Goal: Task Accomplishment & Management: Manage account settings

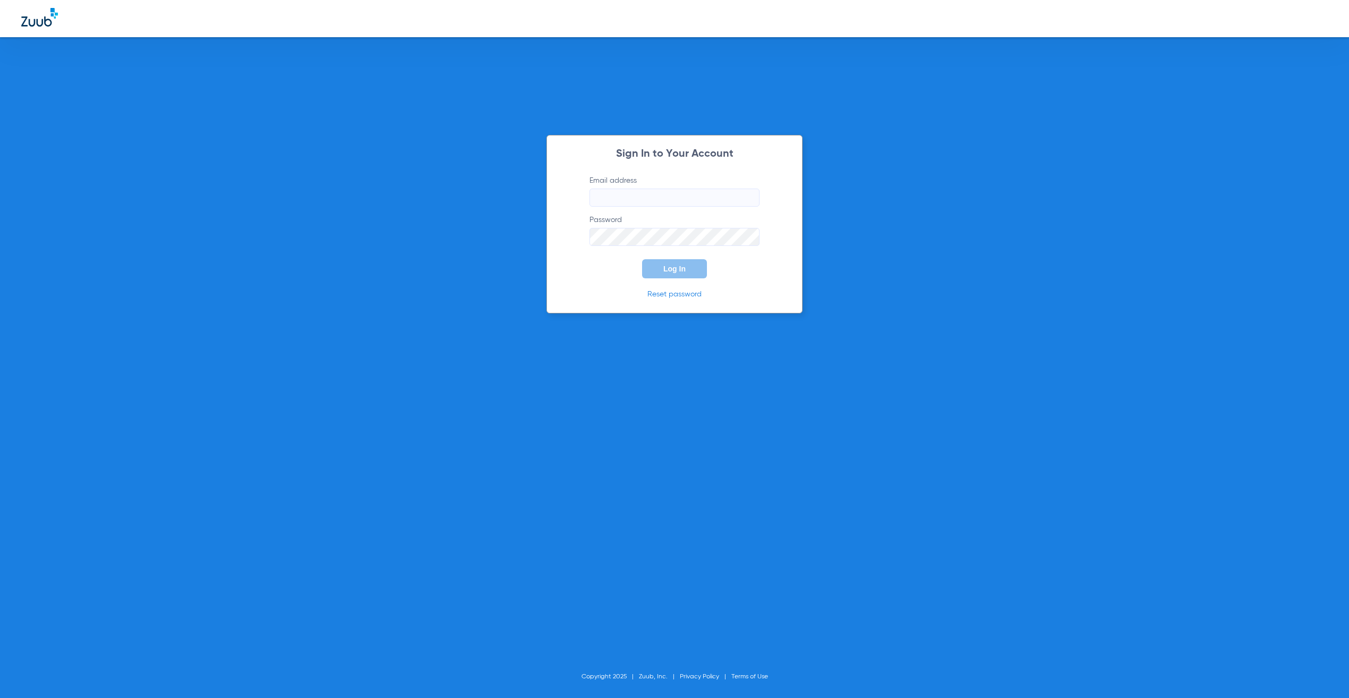
click at [706, 202] on input "Email address" at bounding box center [674, 198] width 170 height 18
type input "jay.rushing@zuub.com"
click at [681, 272] on span "Log In" at bounding box center [674, 269] width 22 height 9
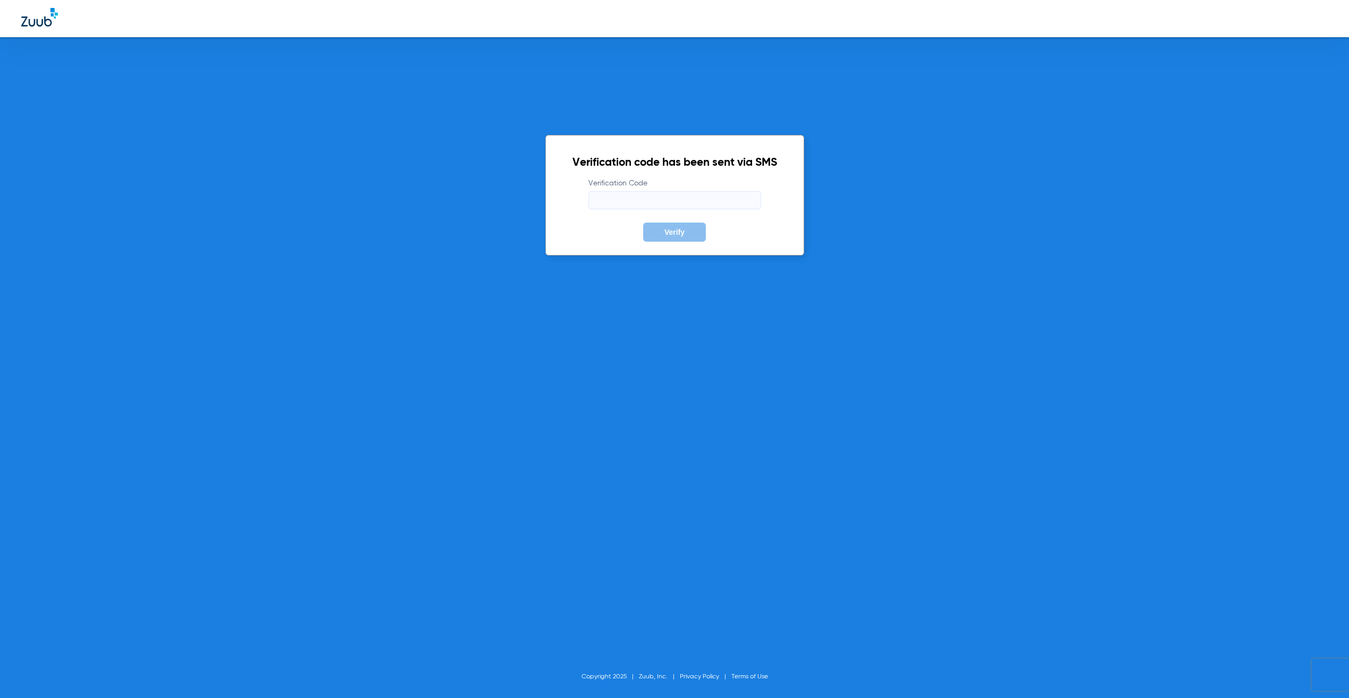
click at [674, 200] on input "Verification Code" at bounding box center [674, 200] width 173 height 18
type input "642850"
click at [643, 223] on button "Verify" at bounding box center [674, 232] width 63 height 19
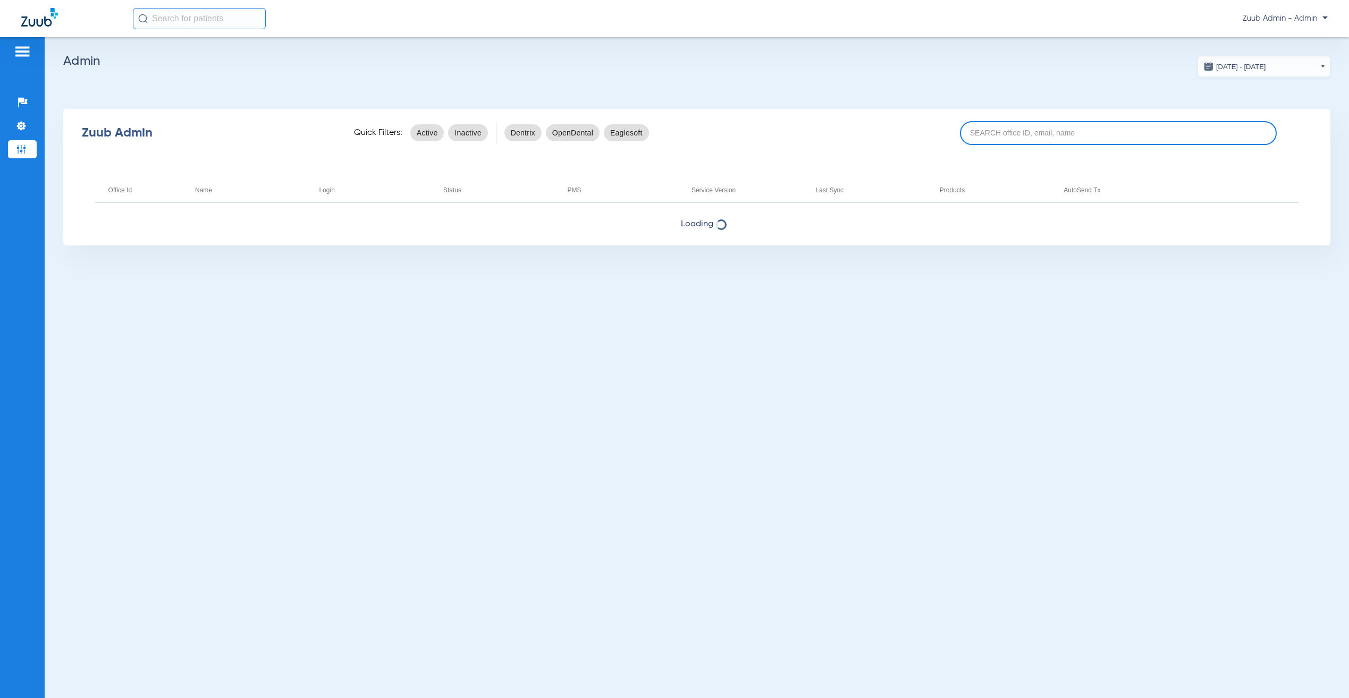
click at [1015, 128] on input at bounding box center [1118, 133] width 317 height 24
paste input "upmcpwp.skygenusasystems.com"
type input "upmcpwp.skygenusasystems.com"
click at [1180, 144] on input "upmcpwp.skygenusasystems.com" at bounding box center [1118, 133] width 317 height 24
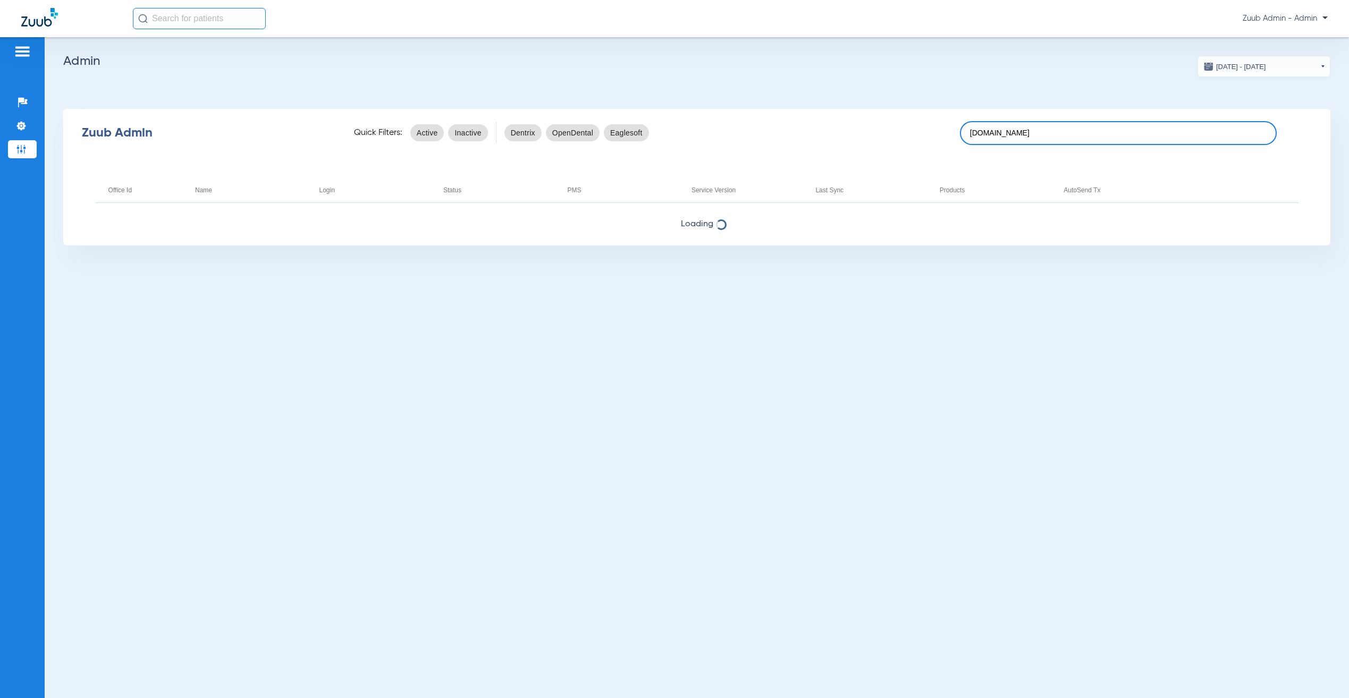
click at [1180, 144] on input "upmcpwp.skygenusasystems.com" at bounding box center [1118, 133] width 317 height 24
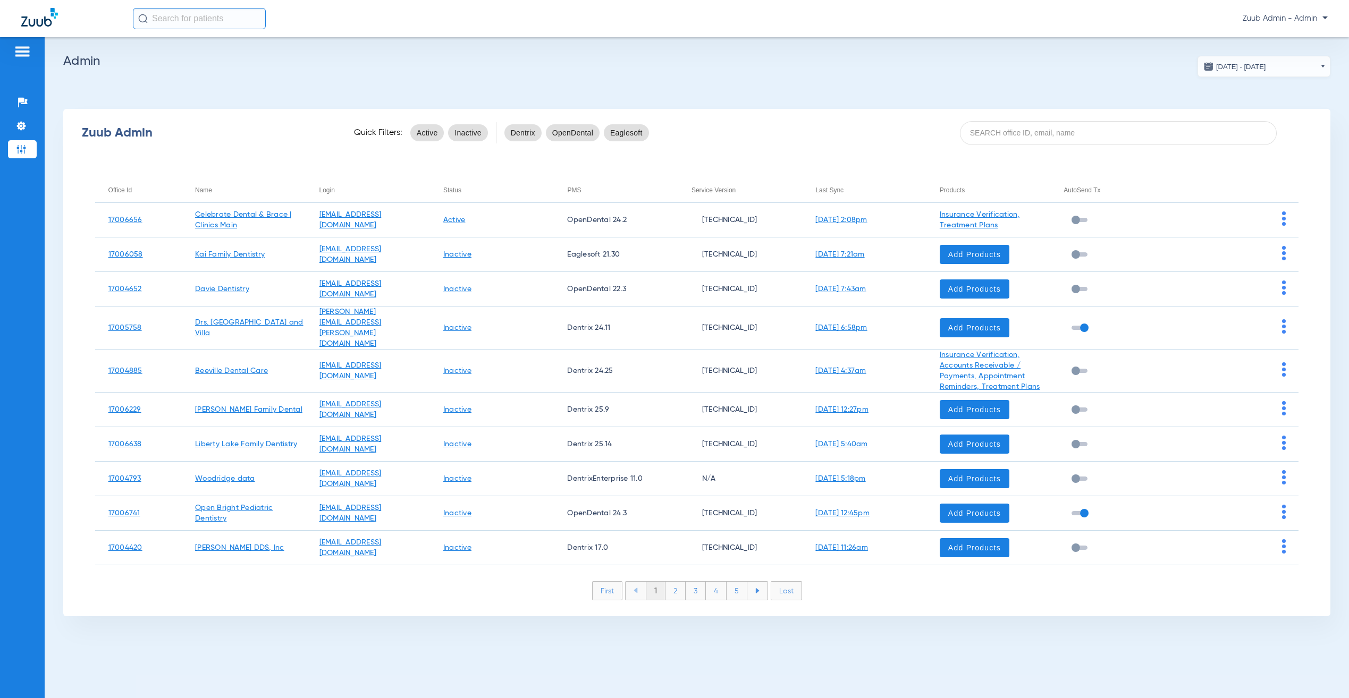
paste input "17006662-UPMC@myinsverify.com"
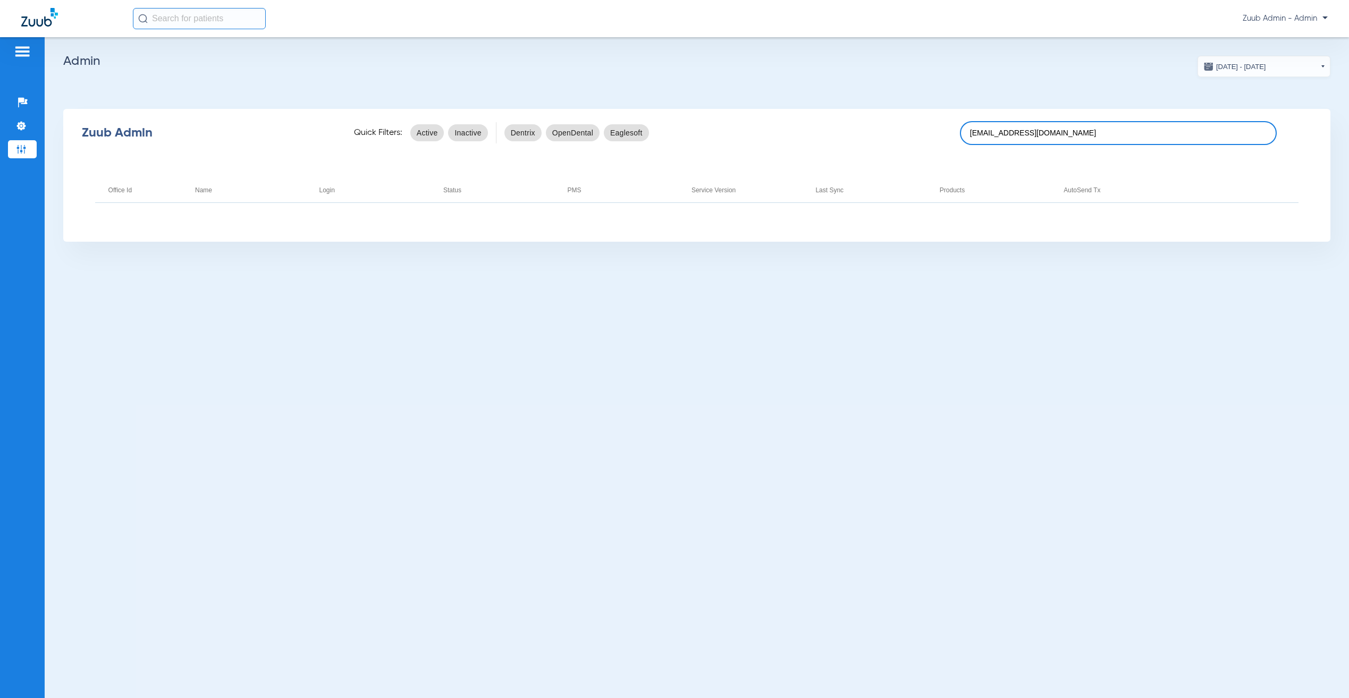
drag, startPoint x: 1004, startPoint y: 134, endPoint x: 1223, endPoint y: 133, distance: 218.9
click at [1223, 133] on input "17006662-UPMC@myinsverify.com" at bounding box center [1118, 133] width 317 height 24
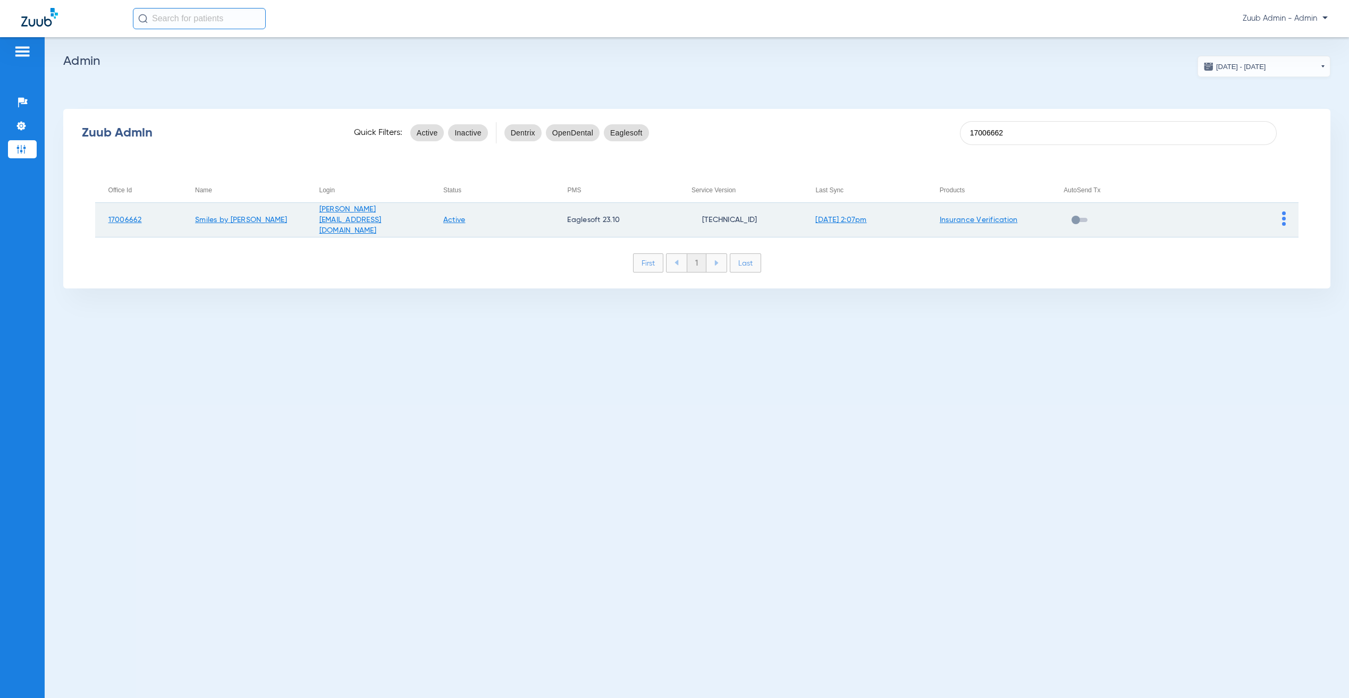
type input "17006662"
click at [1284, 223] on img at bounding box center [1284, 218] width 4 height 14
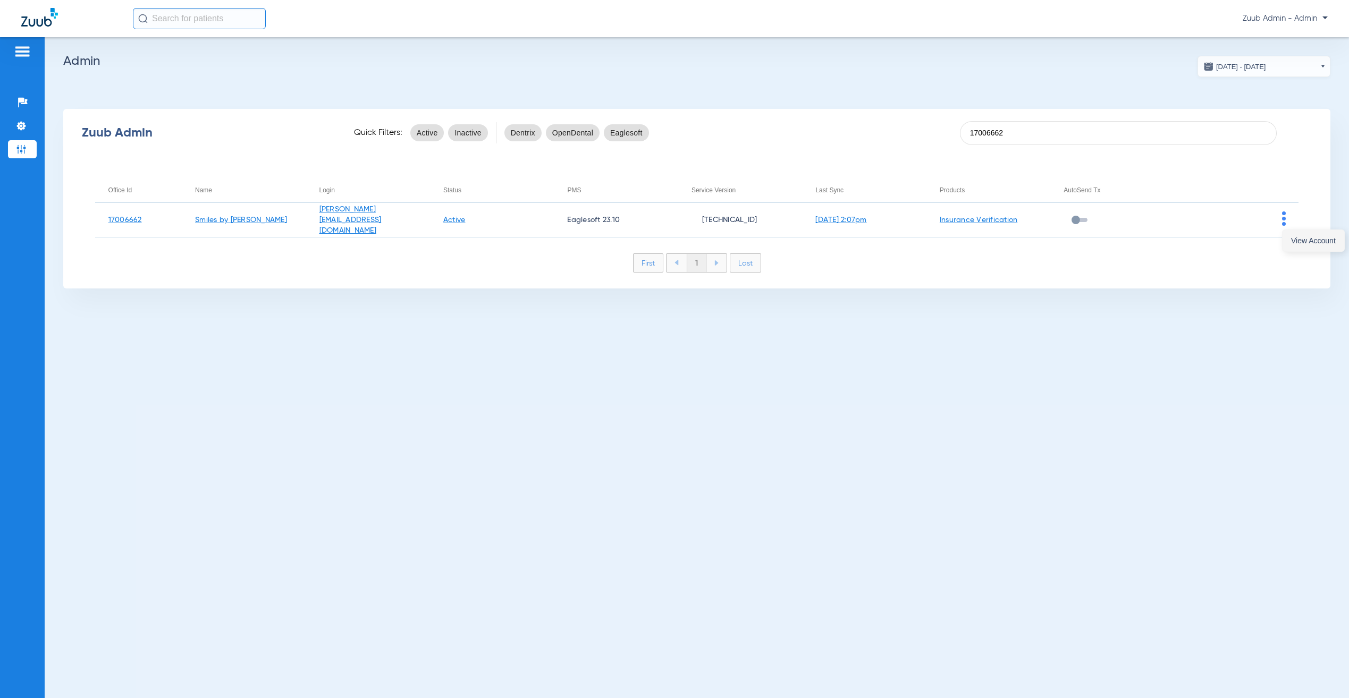
click at [1292, 247] on button "View Account" at bounding box center [1313, 240] width 62 height 21
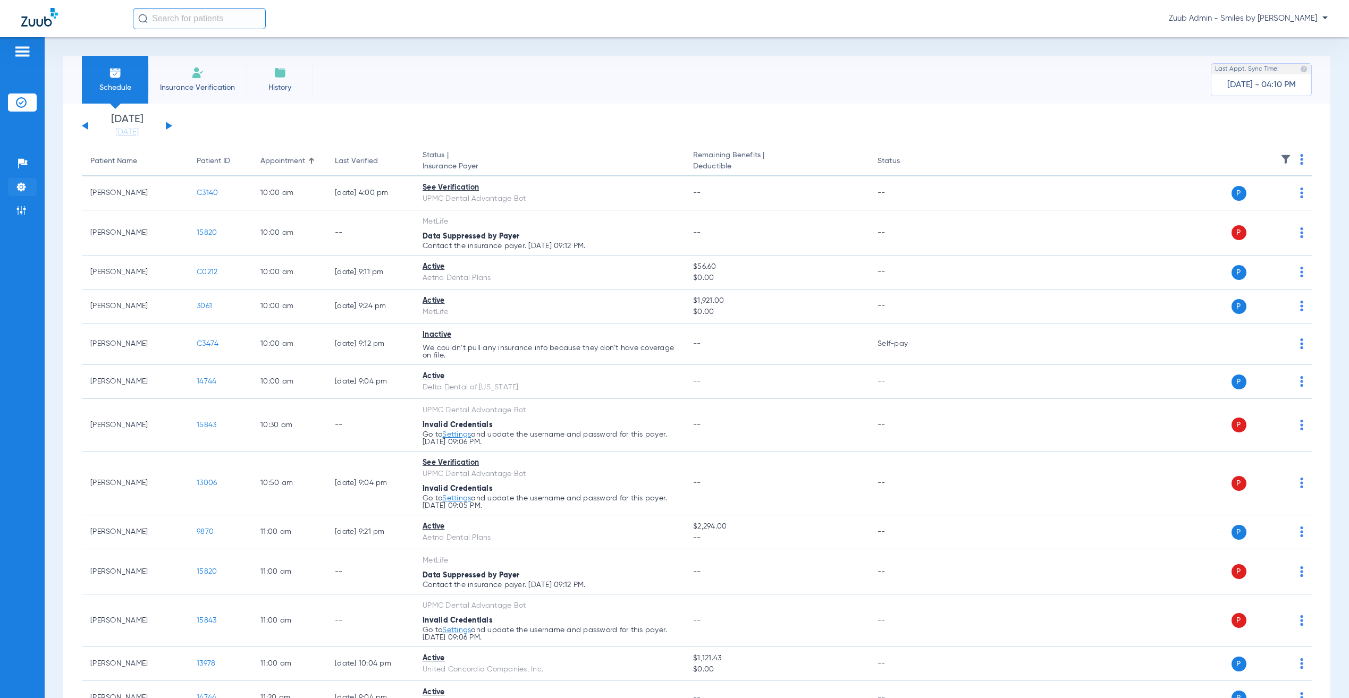
click at [23, 185] on img at bounding box center [21, 187] width 11 height 11
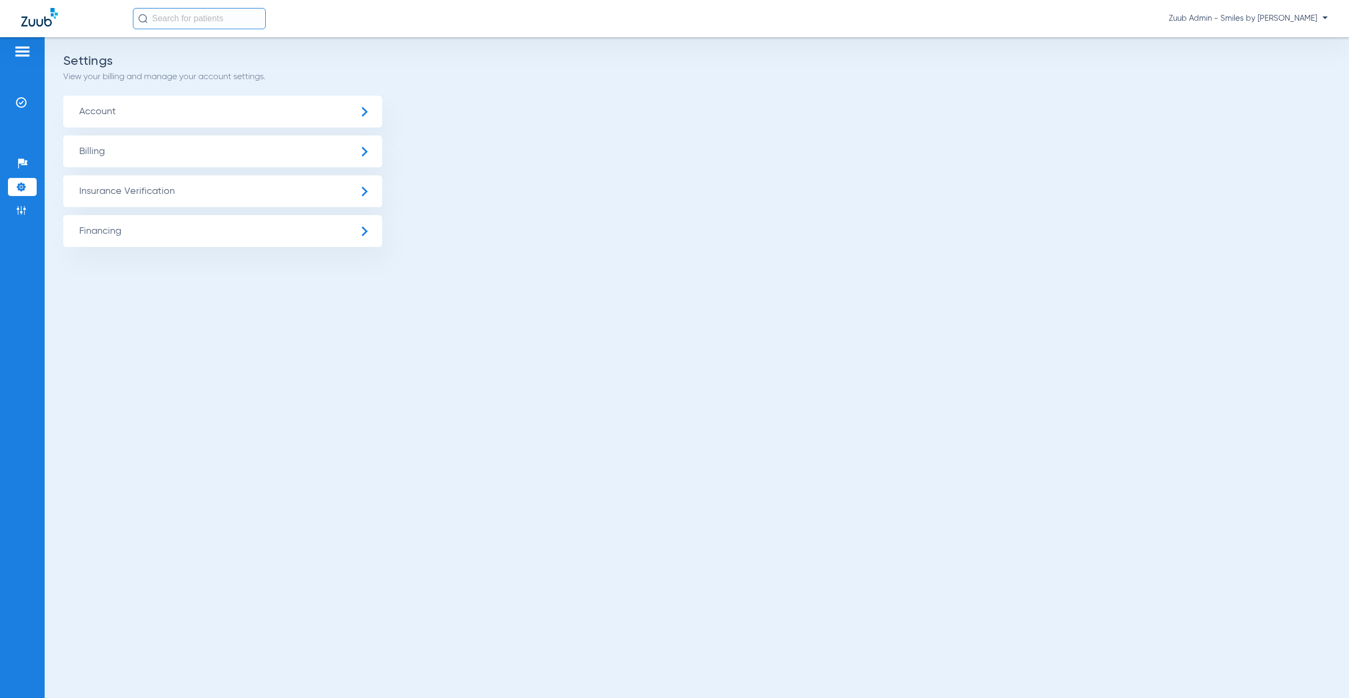
click at [157, 197] on span "Insurance Verification" at bounding box center [222, 191] width 319 height 32
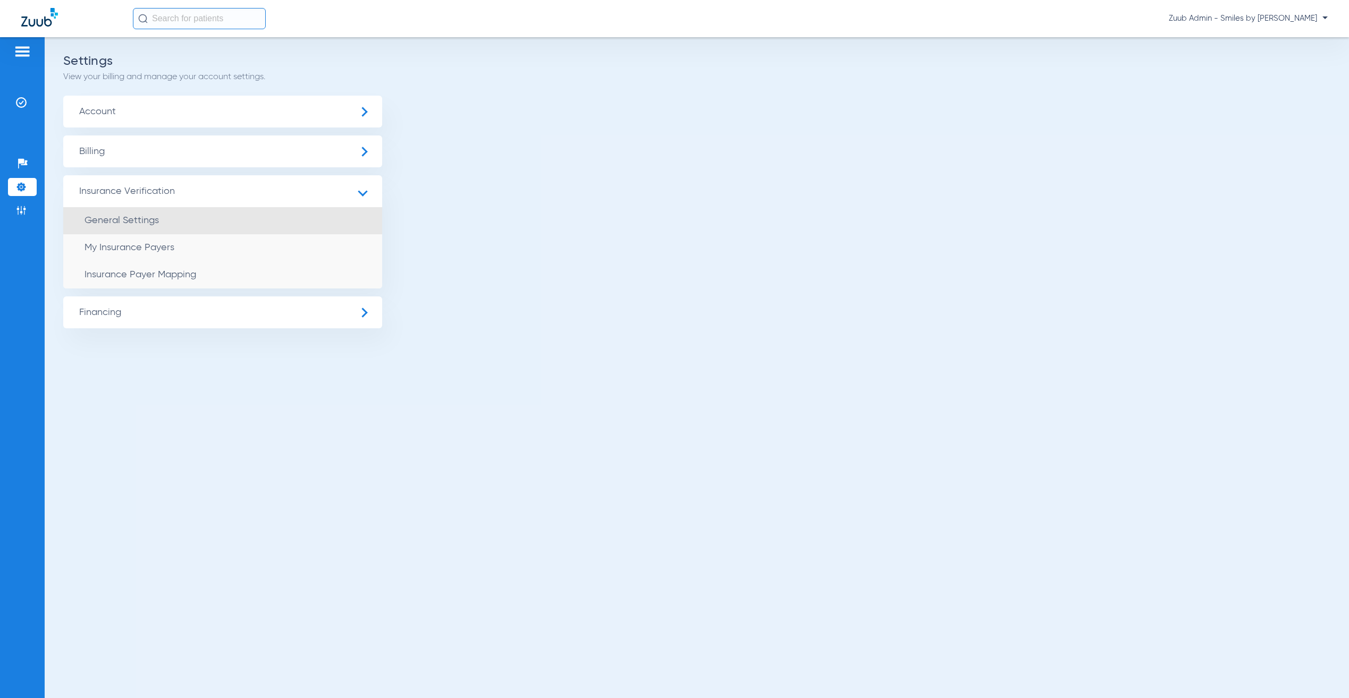
click at [175, 218] on li "General Settings" at bounding box center [222, 220] width 319 height 27
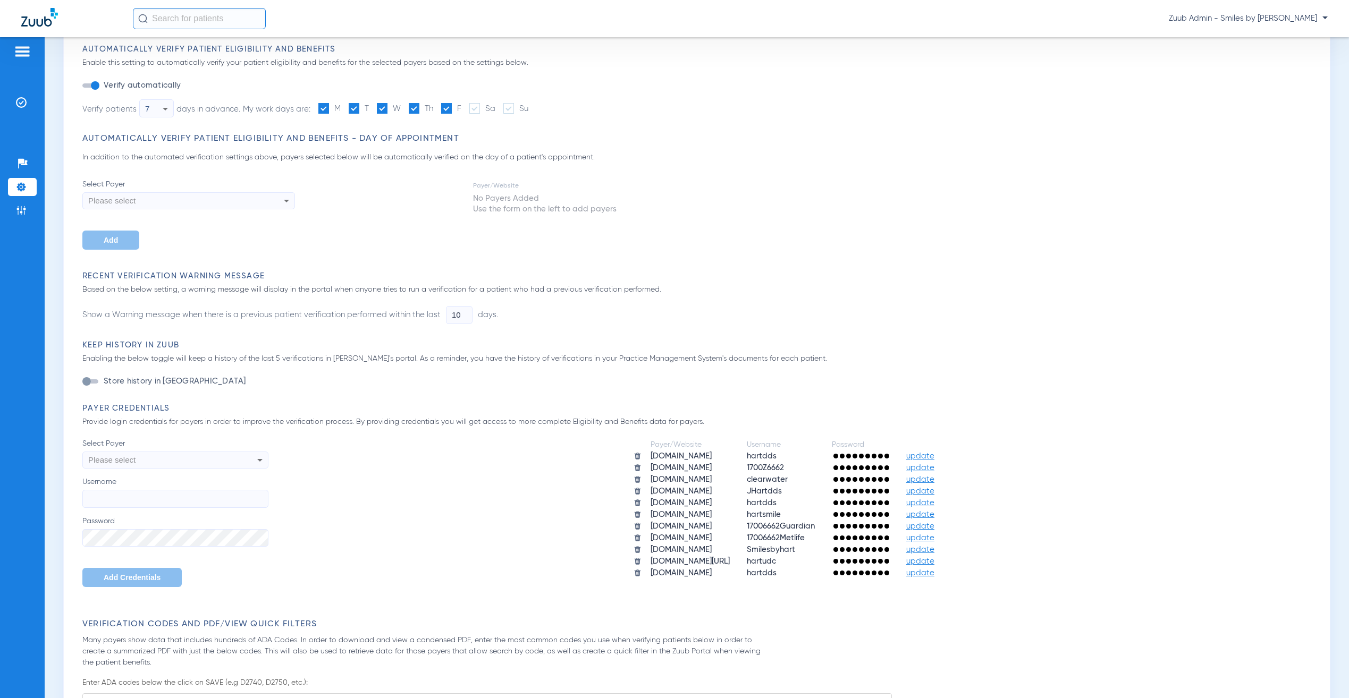
scroll to position [113, 0]
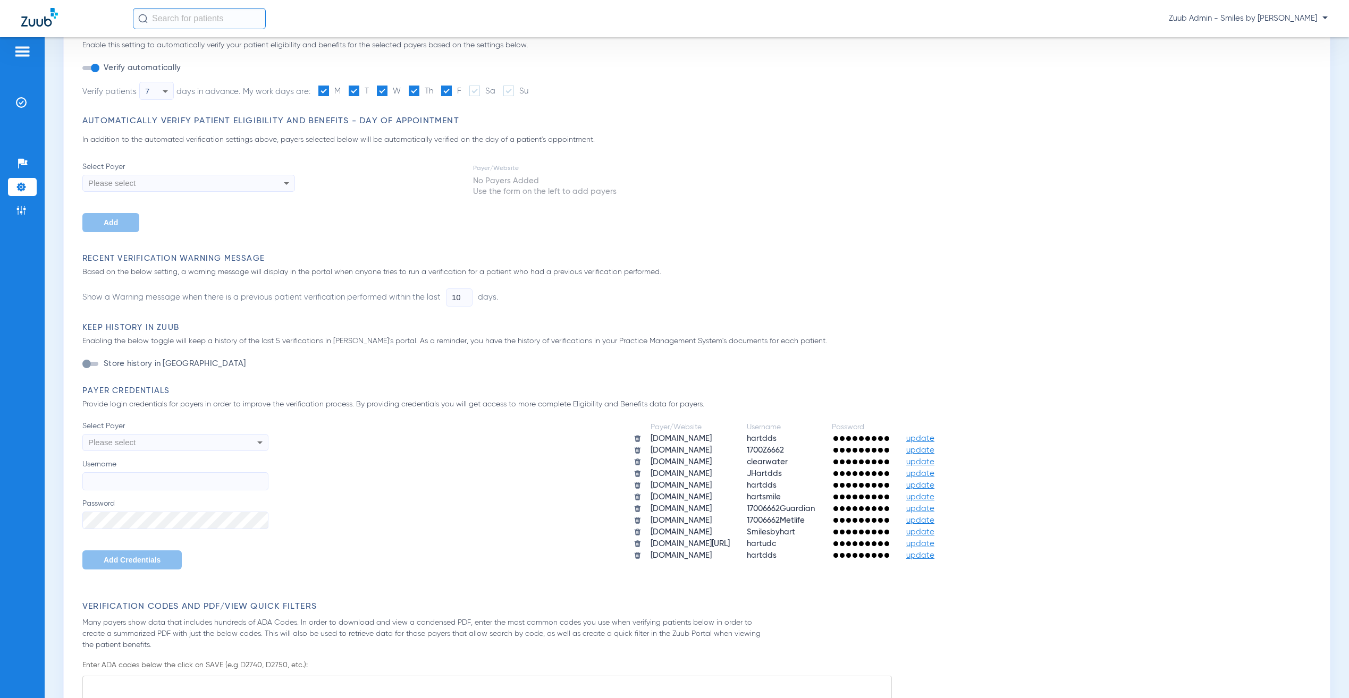
click at [934, 554] on span "update" at bounding box center [920, 556] width 28 height 8
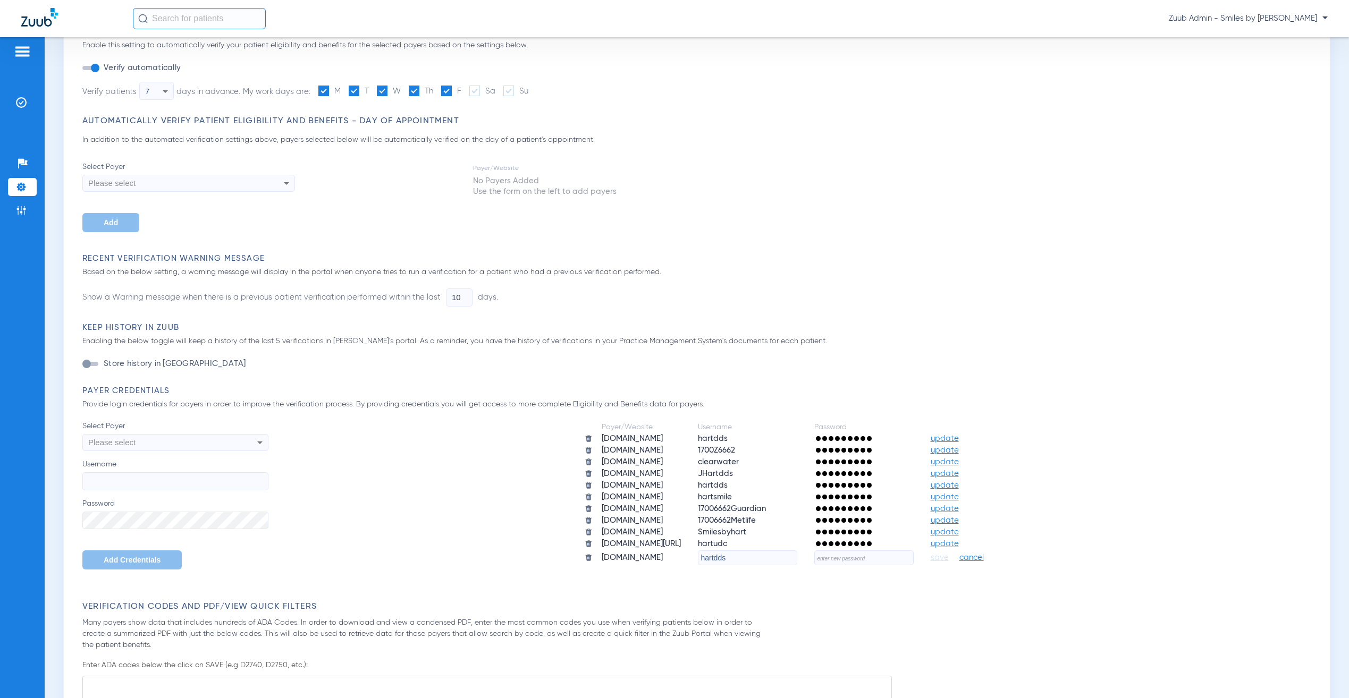
click at [783, 550] on input "hartdds" at bounding box center [747, 557] width 99 height 15
paste input "17006662UPMC"
type input "17006662UPMC"
click at [865, 541] on span at bounding box center [862, 543] width 5 height 5
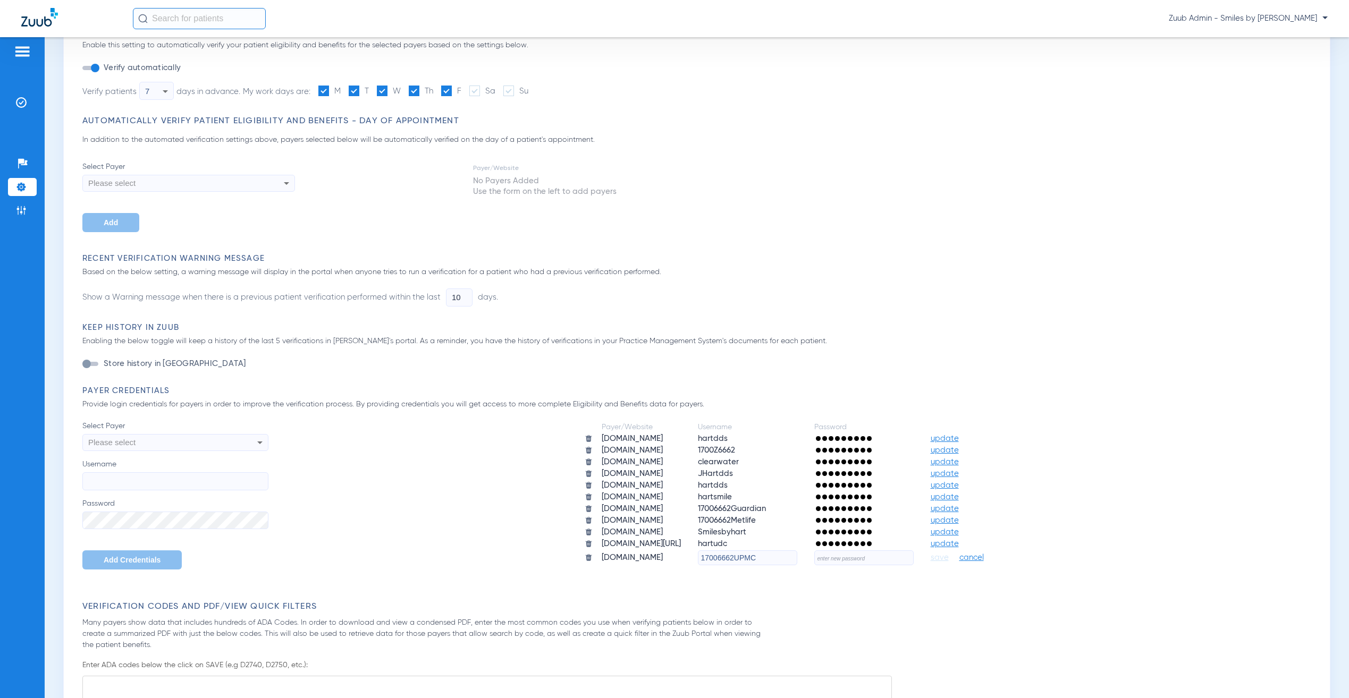
click at [882, 550] on input "text" at bounding box center [863, 557] width 99 height 15
paste input "nhyOndJzBU8A!"
type input "nhyOndJzBU8A!"
click at [948, 553] on span "save" at bounding box center [939, 558] width 18 height 10
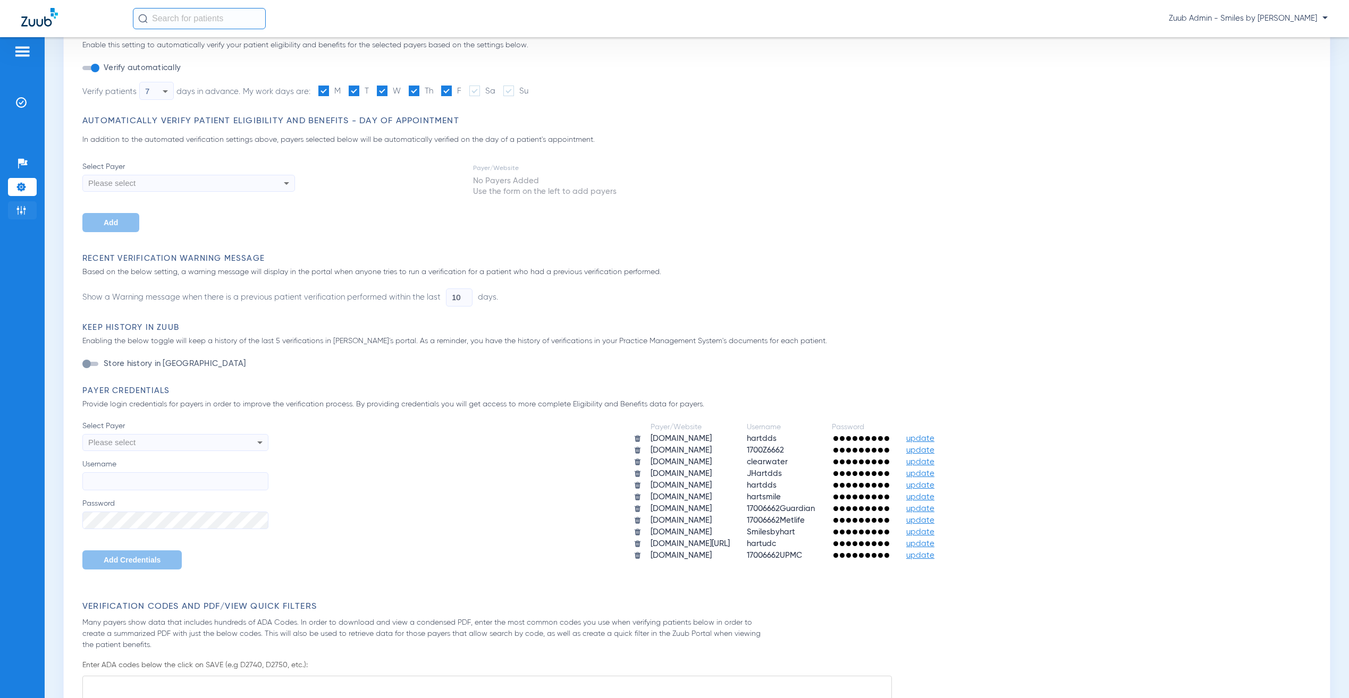
click at [28, 205] on li "Admin" at bounding box center [22, 210] width 29 height 18
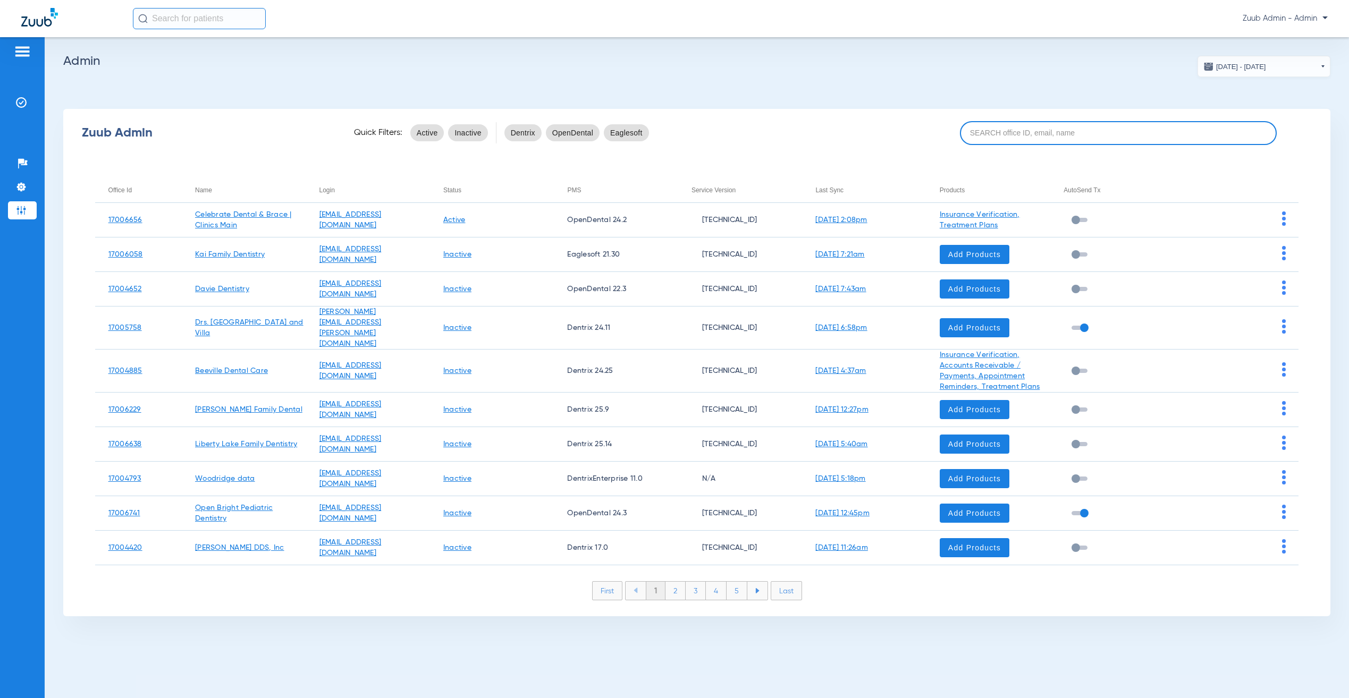
click at [1062, 128] on input at bounding box center [1118, 133] width 317 height 24
paste input "17007111"
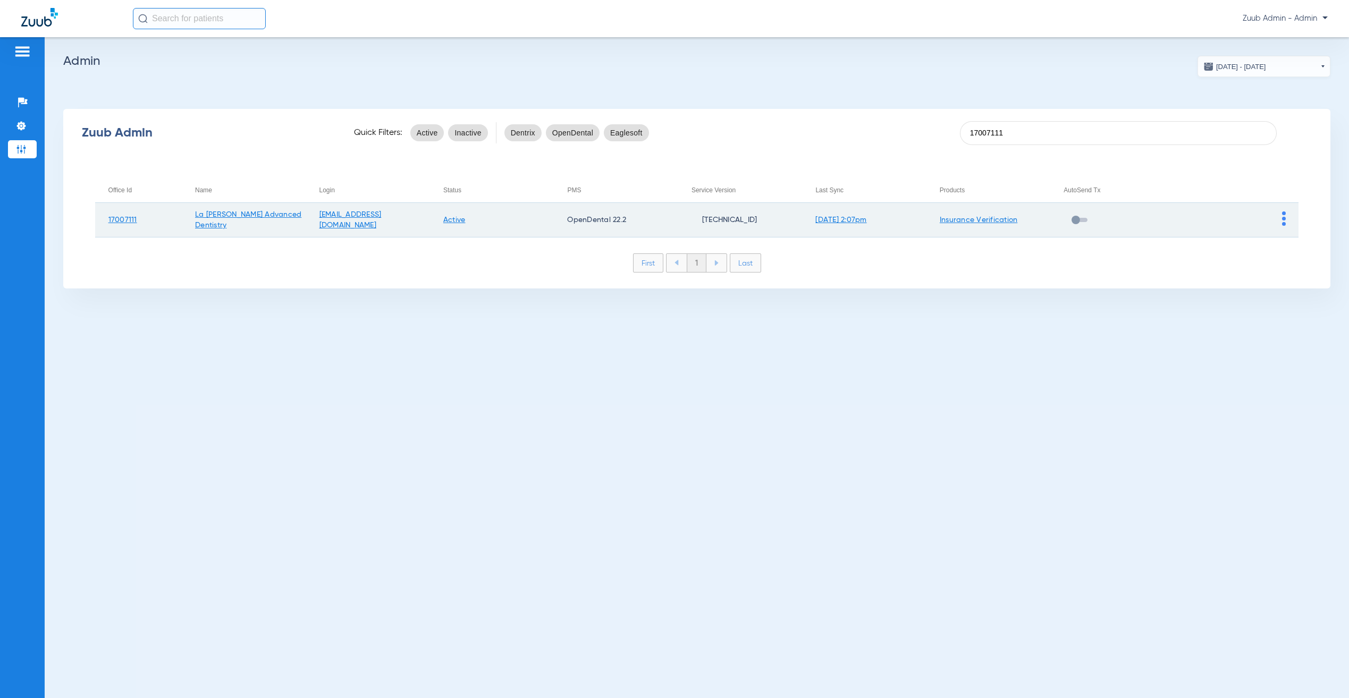
type input "17007111"
click at [1283, 217] on img at bounding box center [1284, 218] width 4 height 14
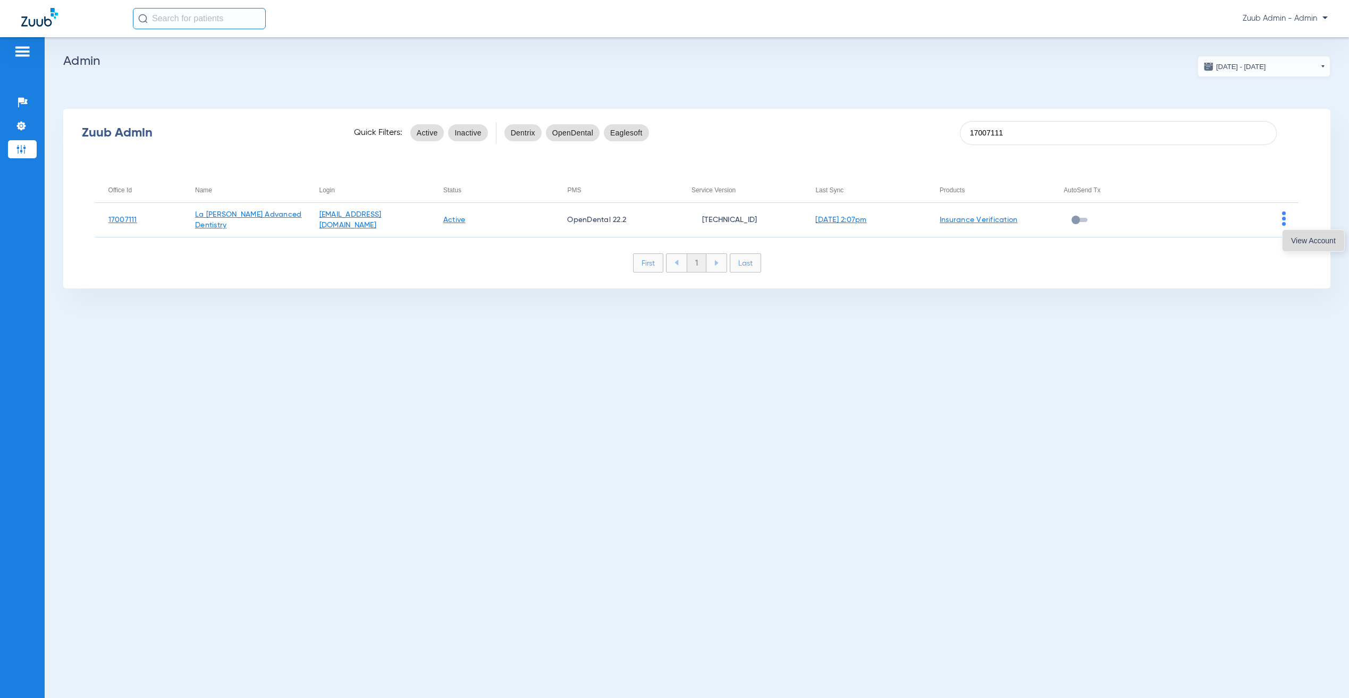
click at [1292, 244] on span "View Account" at bounding box center [1313, 240] width 45 height 7
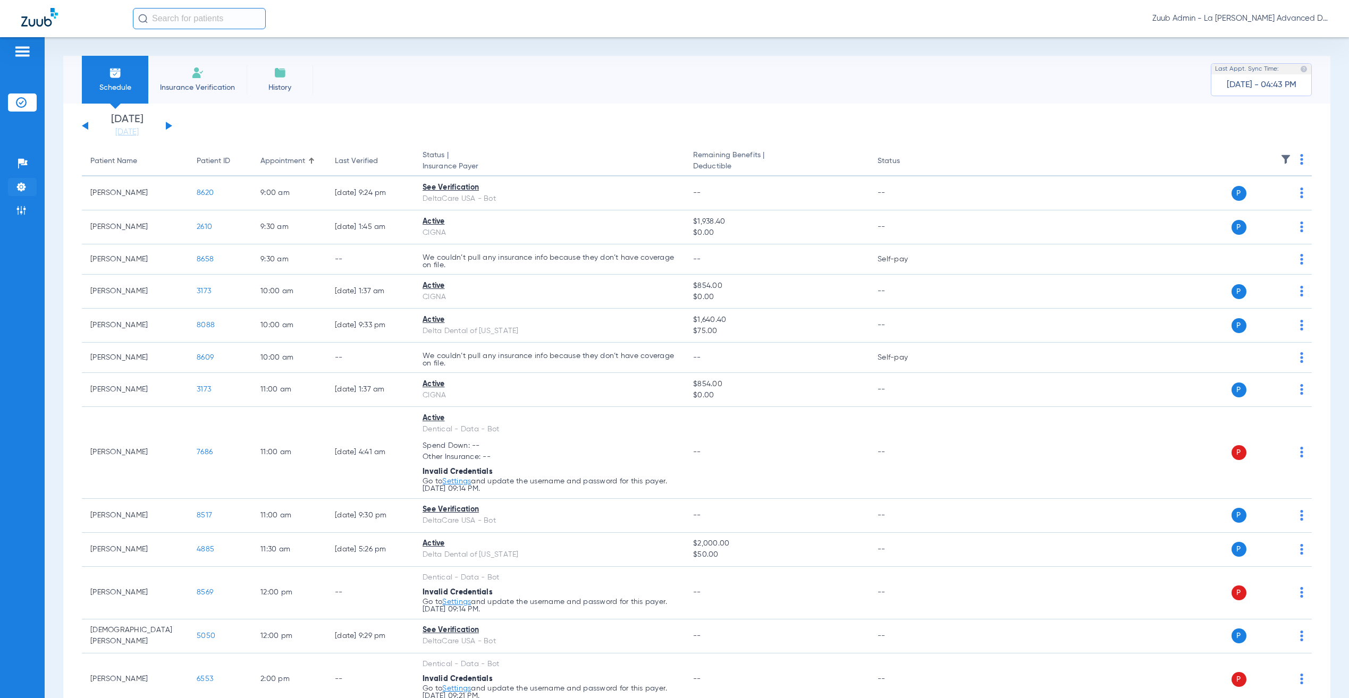
click at [19, 183] on img at bounding box center [21, 187] width 11 height 11
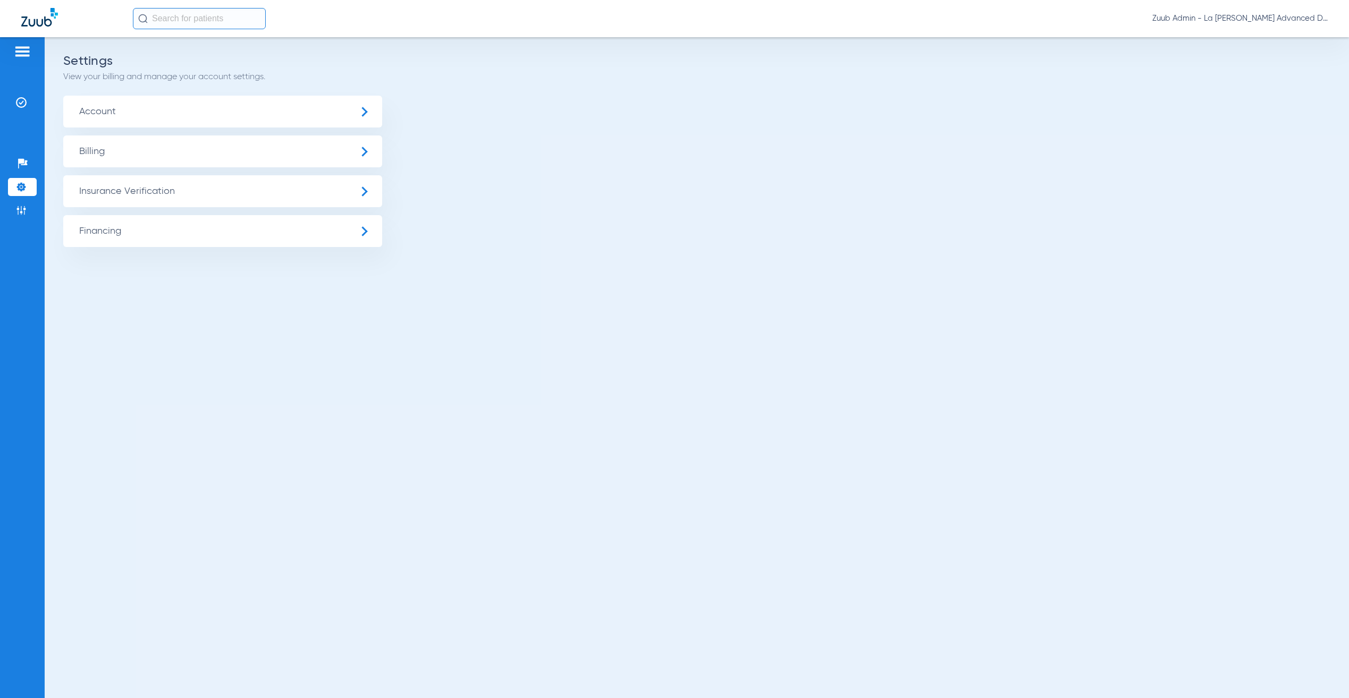
click at [186, 175] on span "Insurance Verification" at bounding box center [222, 191] width 319 height 32
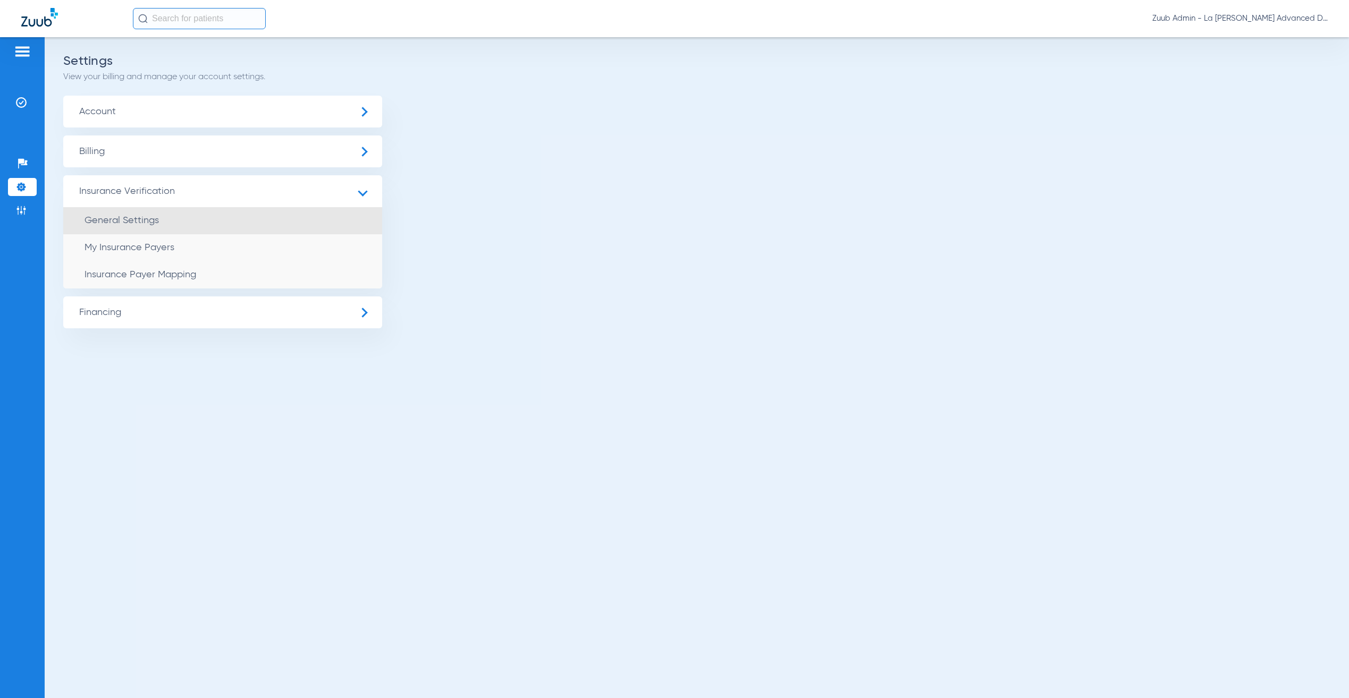
click at [179, 225] on li "General Settings" at bounding box center [222, 220] width 319 height 27
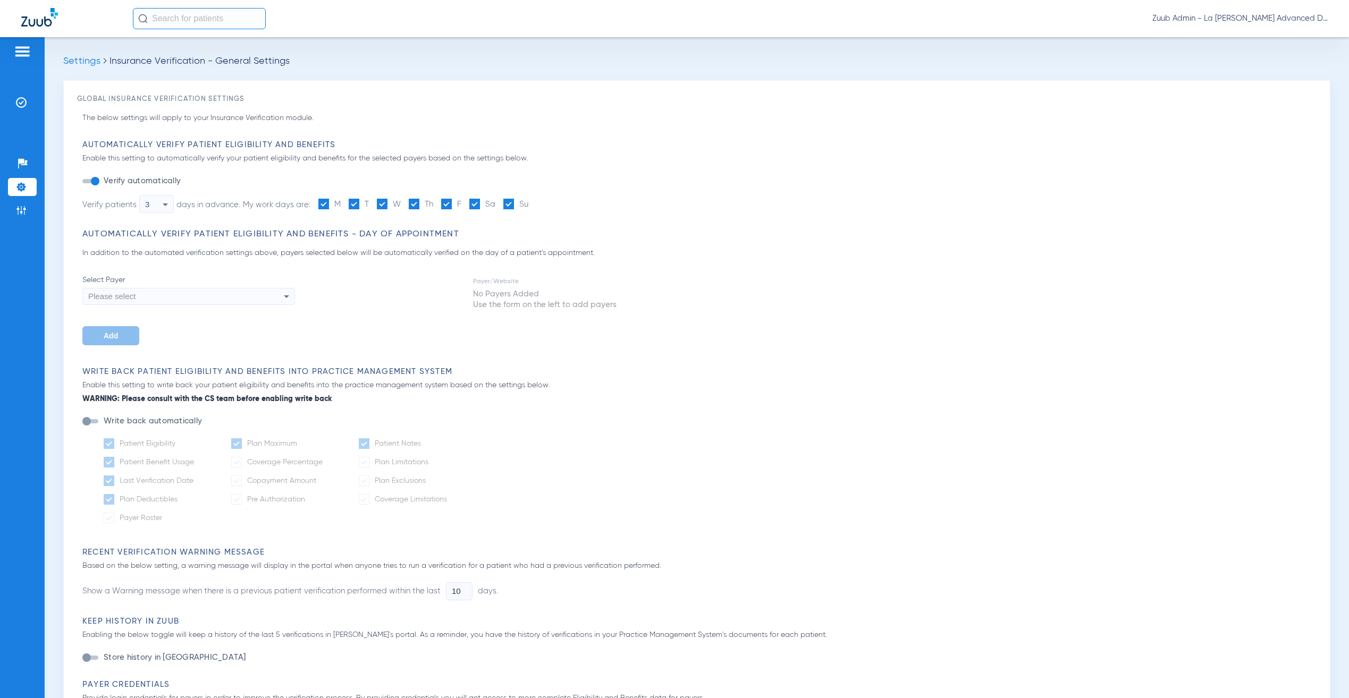
type input "1"
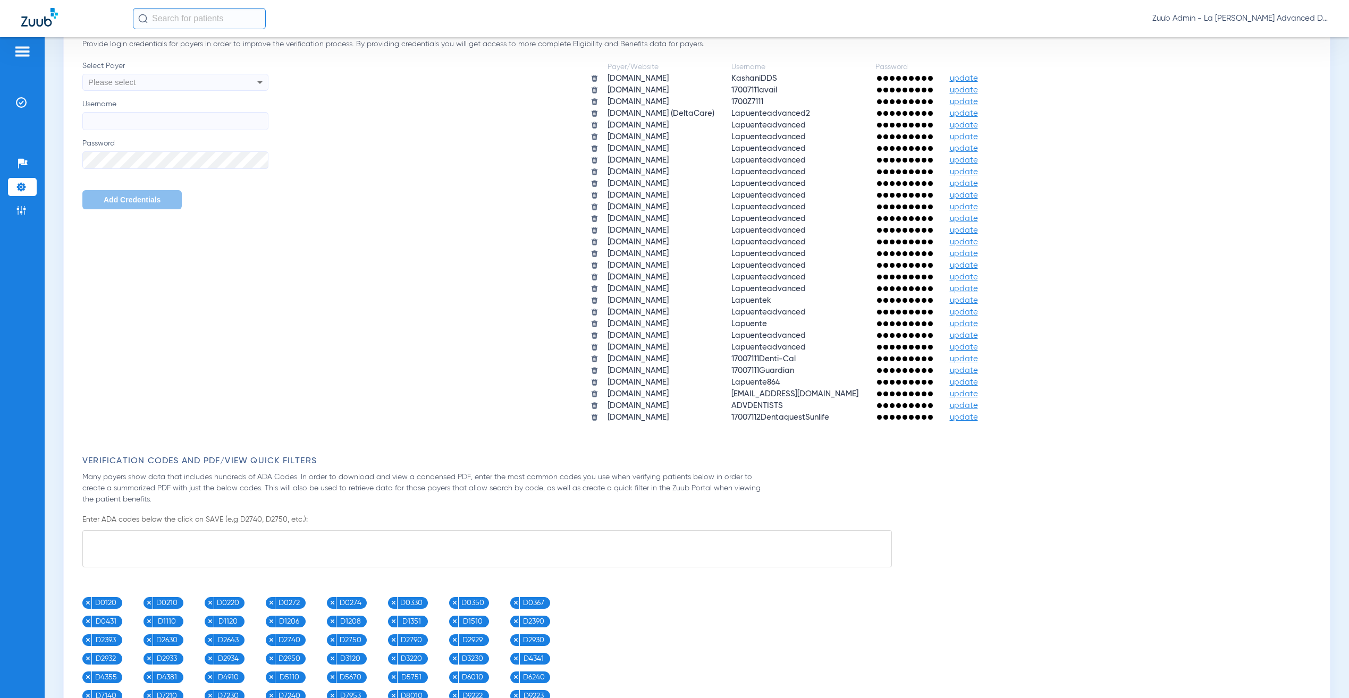
scroll to position [674, 0]
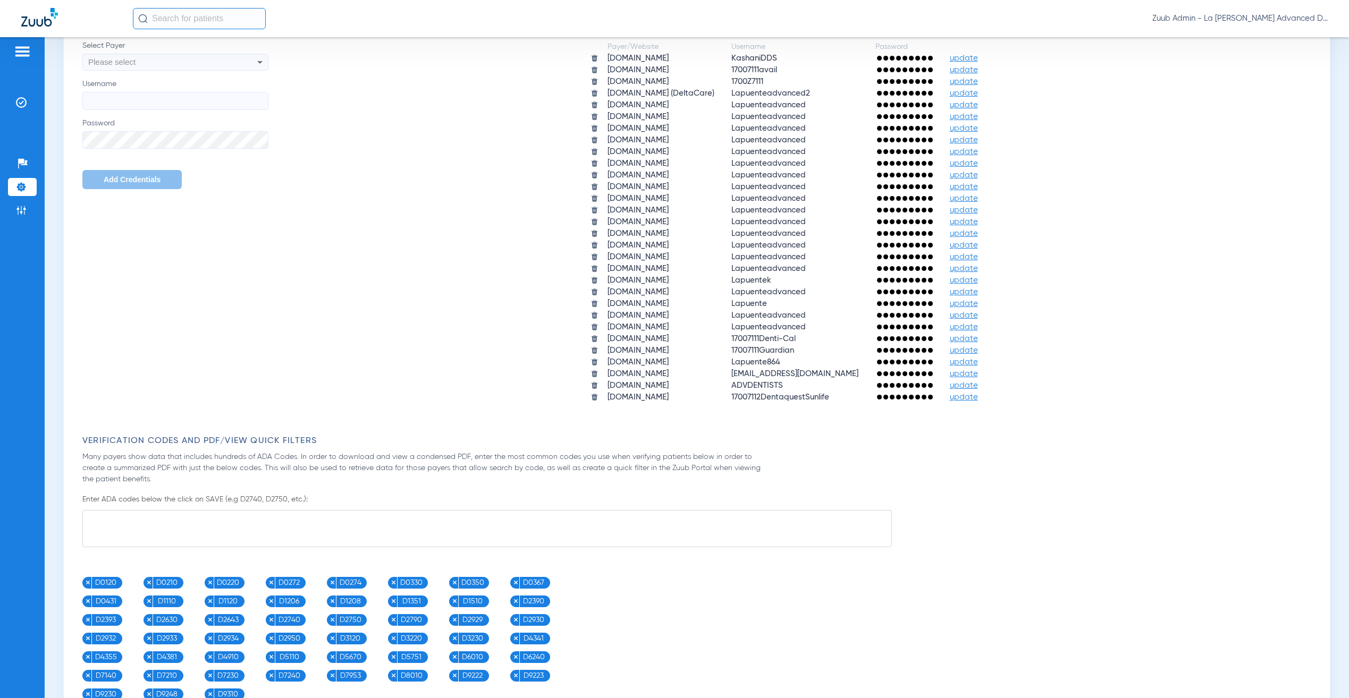
click at [969, 370] on span "update" at bounding box center [963, 374] width 28 height 8
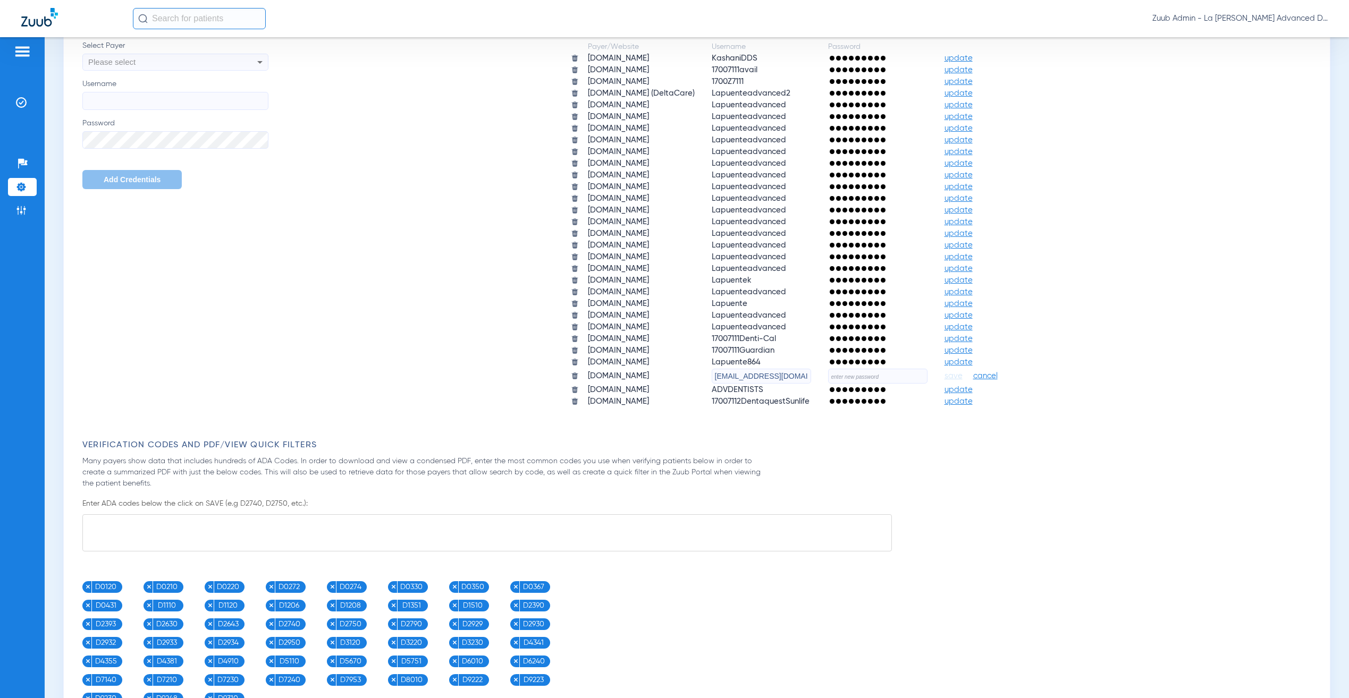
click at [927, 369] on input "text" at bounding box center [877, 376] width 99 height 15
paste input "AdvancedDental626!! Rosie Ledezma 4:43 PM Live Chat thats the password"
type input "AdvancedDental626!! Rosie Ledezma 4:43 PM Live Chat thats the password"
click at [917, 369] on input "AdvancedDental626!! Rosie Ledezma 4:43 PM Live Chat thats the password" at bounding box center [877, 376] width 99 height 15
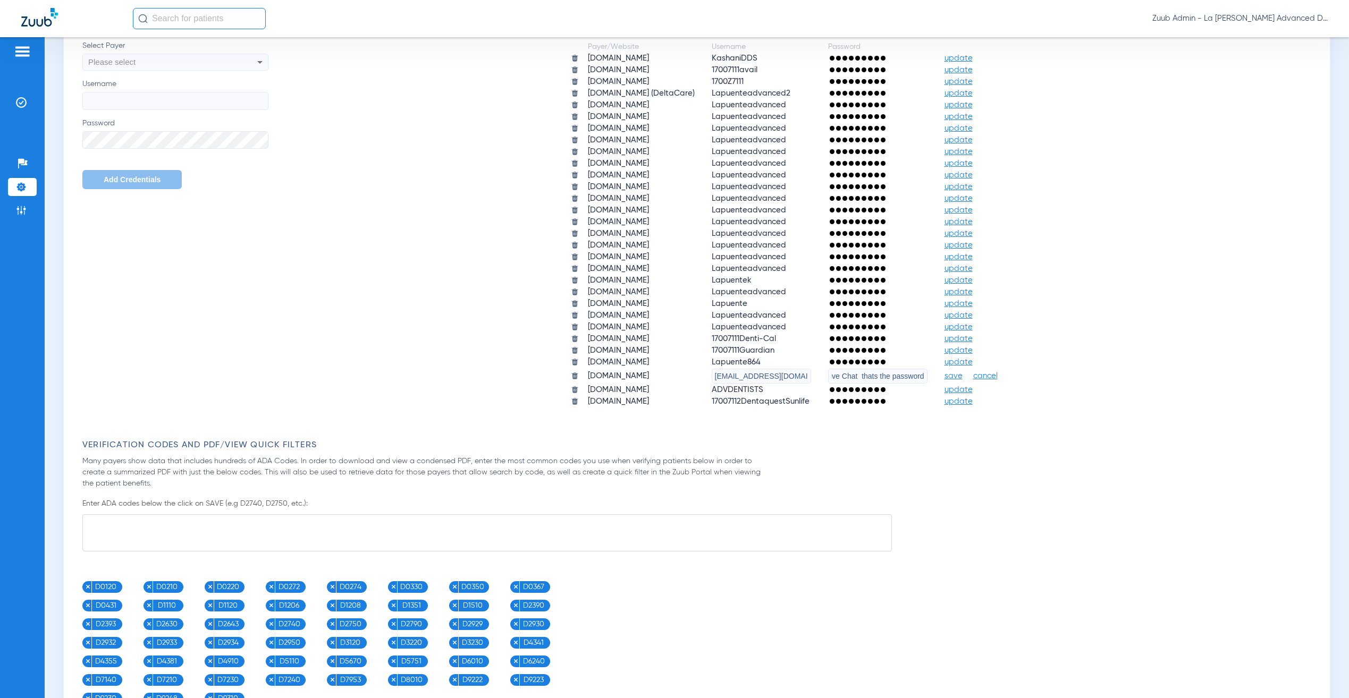
click at [917, 369] on input "AdvancedDental626!! Rosie Ledezma 4:43 PM Live Chat thats the password" at bounding box center [877, 376] width 99 height 15
paste input "AdvancedDental626!!"
type input "AdvancedDental626!!"
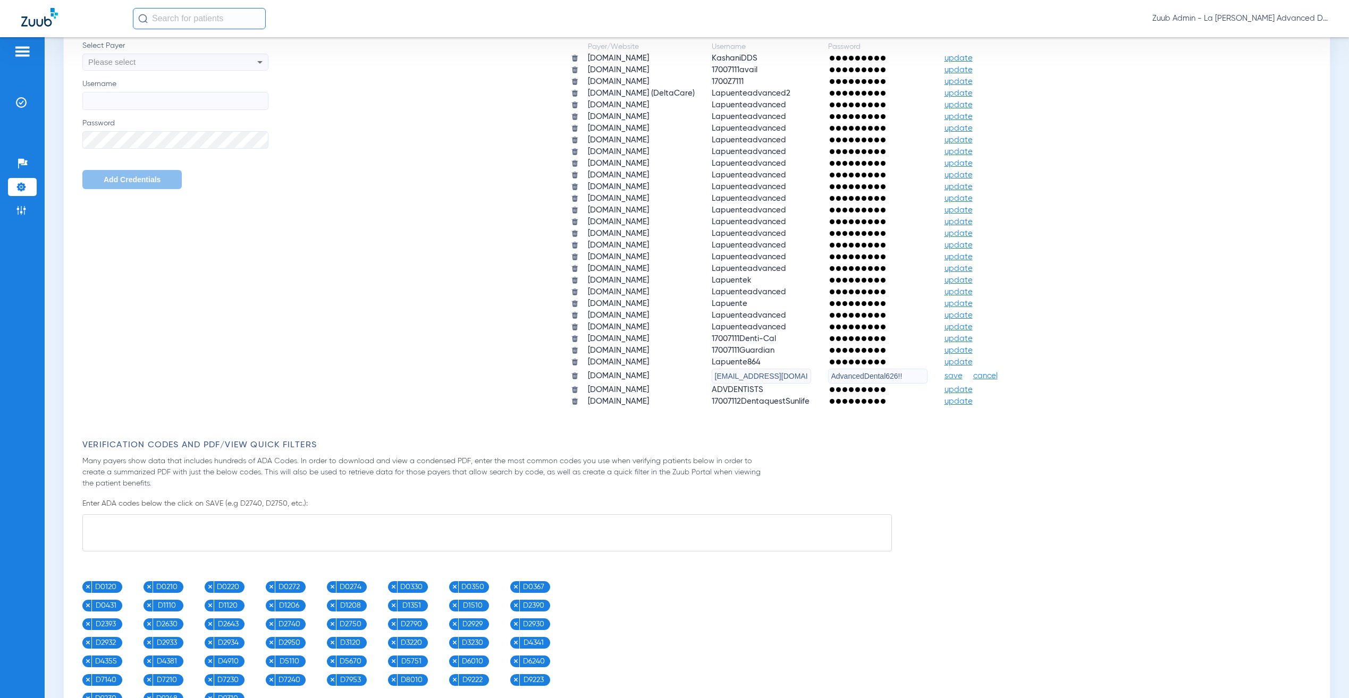
click at [962, 371] on span "save" at bounding box center [953, 376] width 18 height 10
